Goal: Task Accomplishment & Management: Complete application form

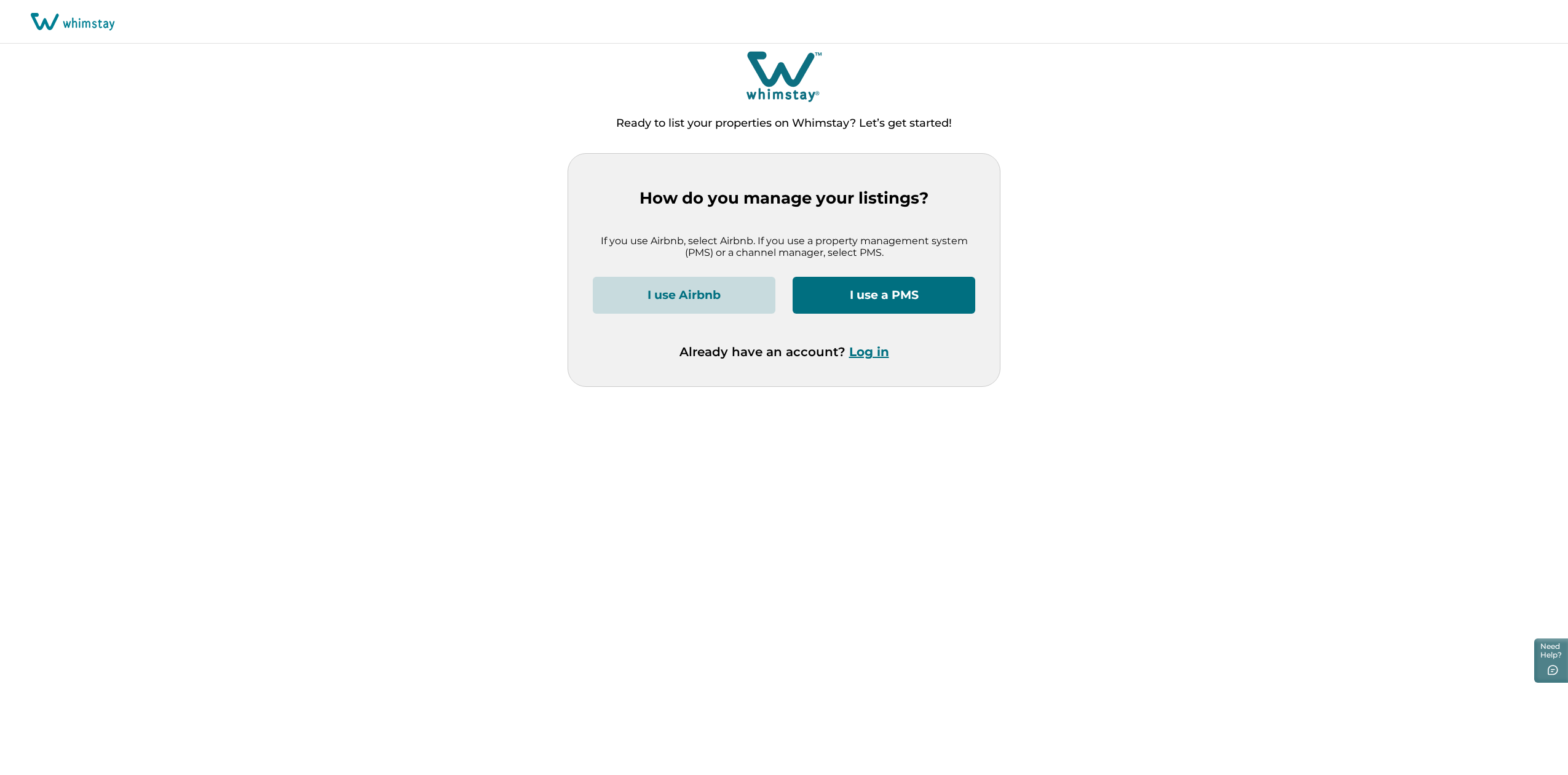
click at [883, 299] on button "I use a PMS" at bounding box center [883, 295] width 182 height 37
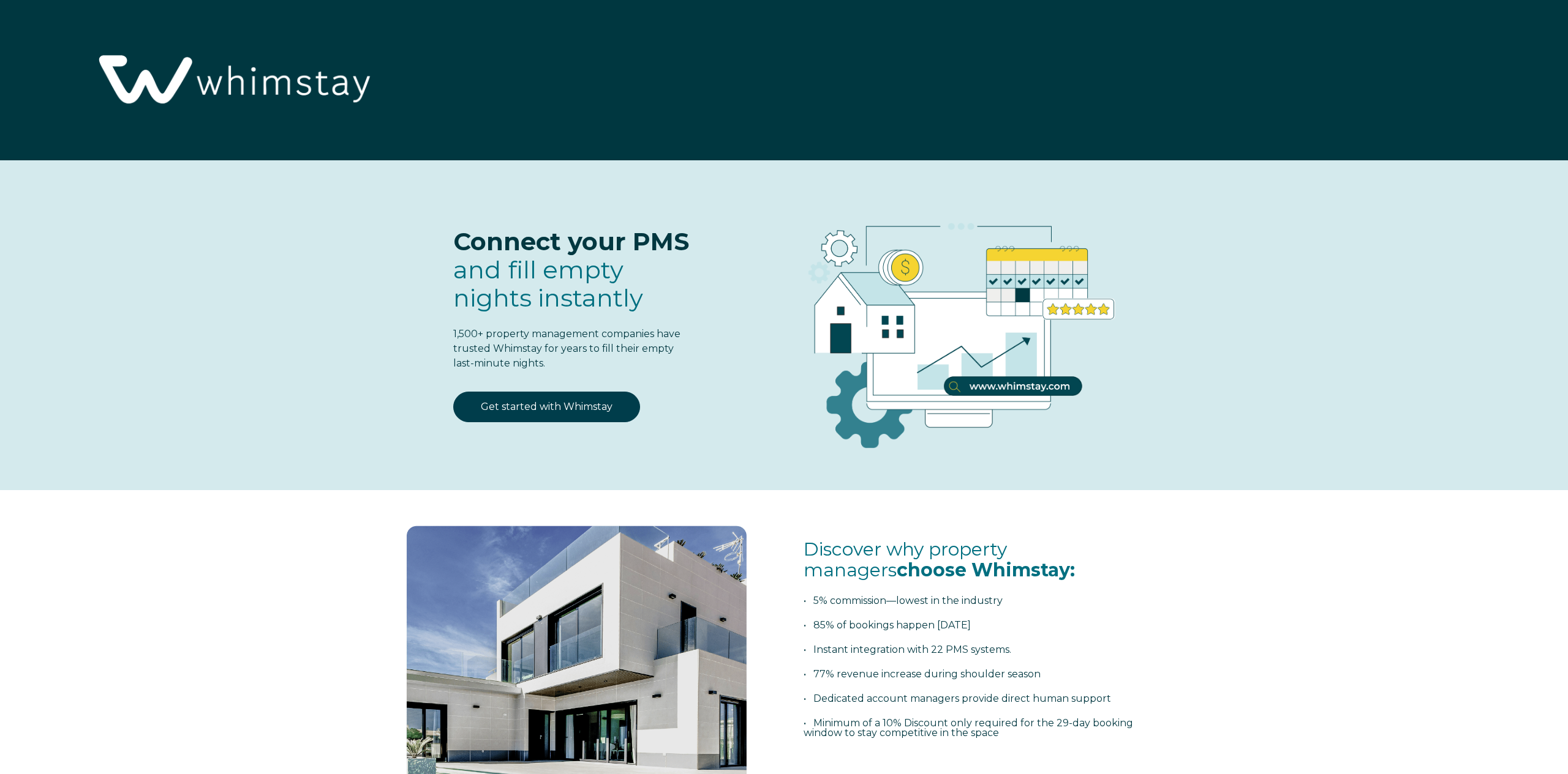
select select "US"
select select "Standard"
click at [587, 405] on link "Get started with Whimstay" at bounding box center [546, 407] width 187 height 31
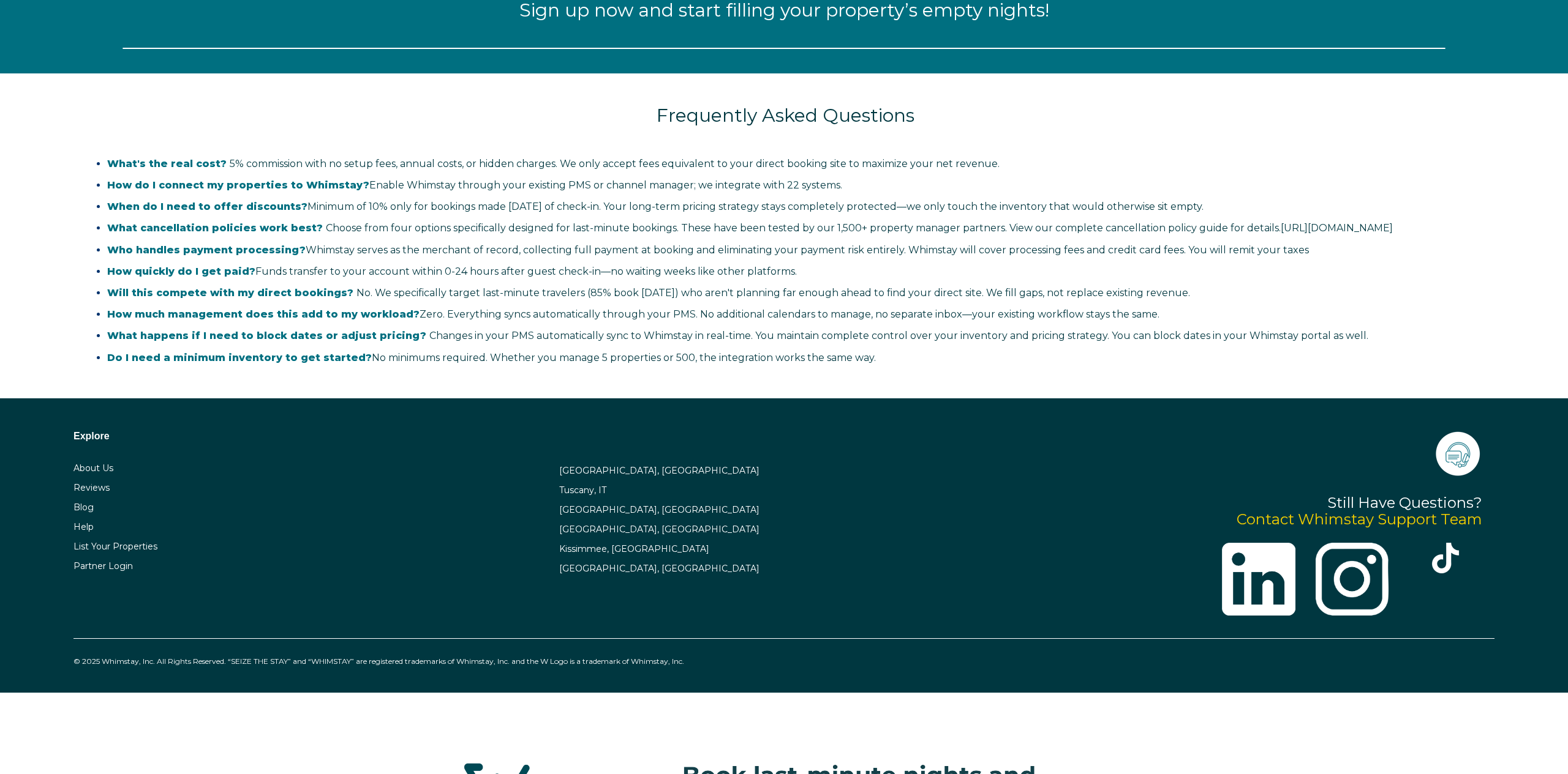
select select "US"
select select "Standard"
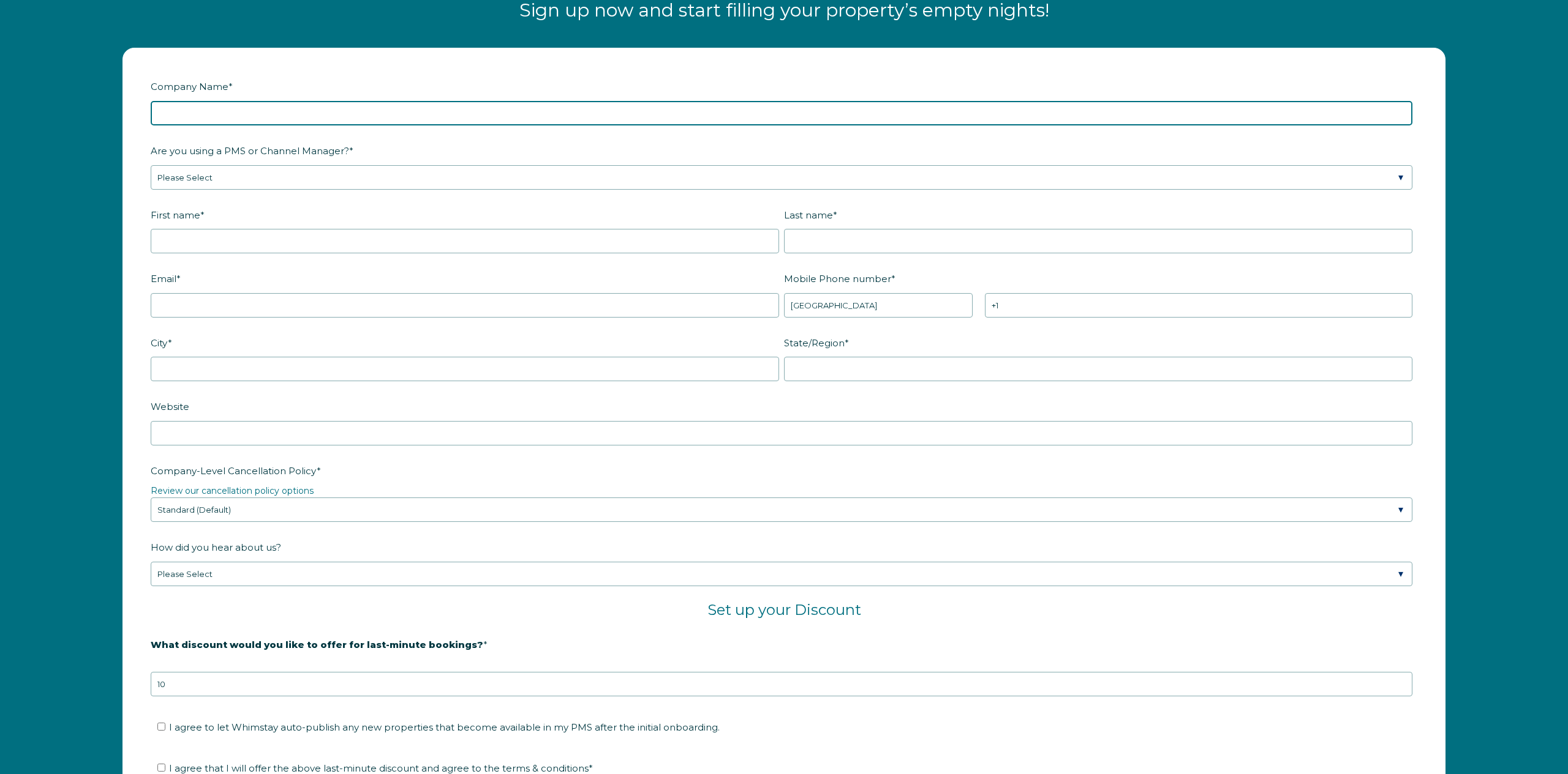
click at [398, 122] on input "Company Name *" at bounding box center [781, 113] width 1262 height 24
